Goal: Information Seeking & Learning: Learn about a topic

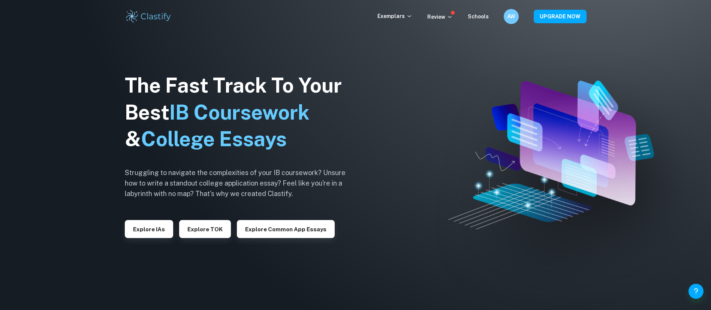
click at [209, 226] on button "Explore TOK" at bounding box center [205, 229] width 52 height 18
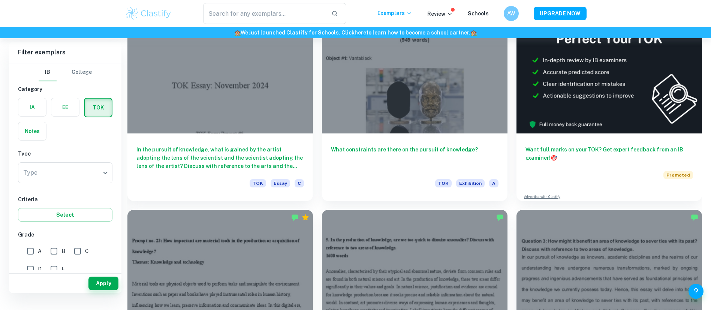
scroll to position [160, 0]
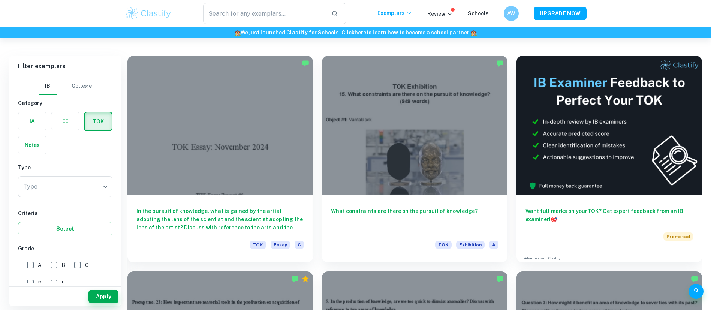
click at [337, 155] on div at bounding box center [414, 125] width 185 height 139
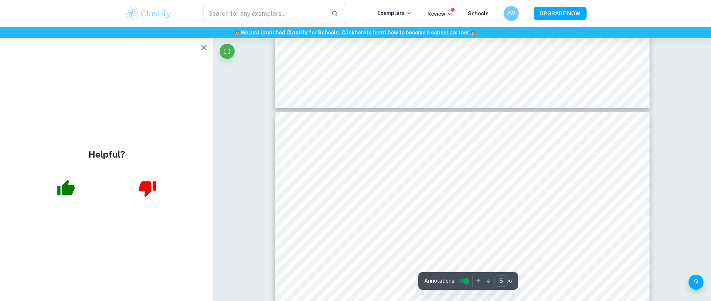
type input "6"
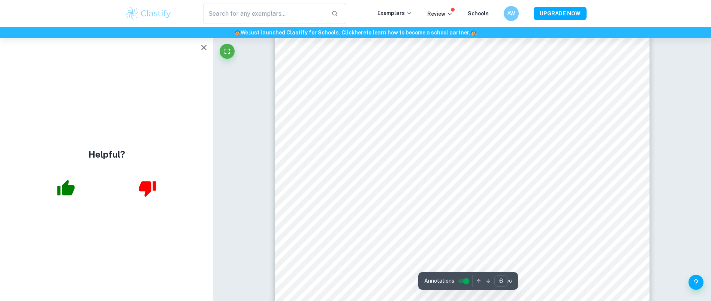
scroll to position [2696, 0]
